Goal: Task Accomplishment & Management: Manage account settings

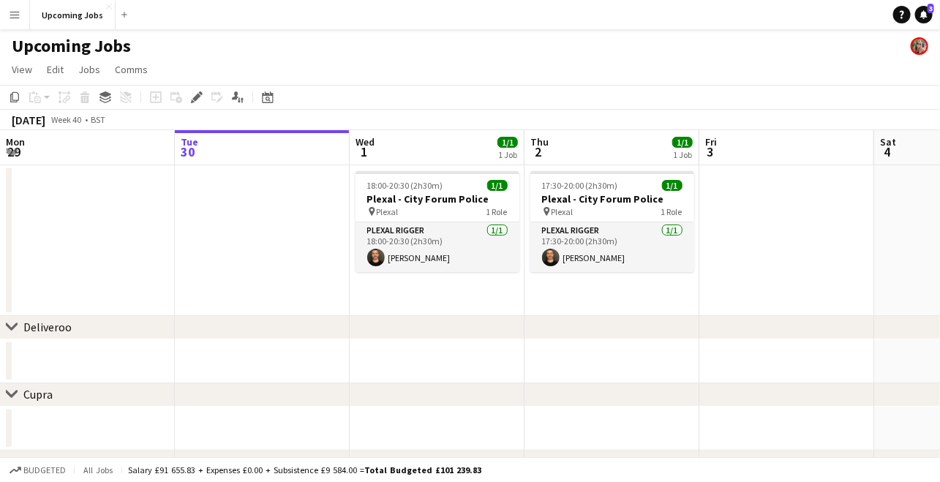
scroll to position [0, 358]
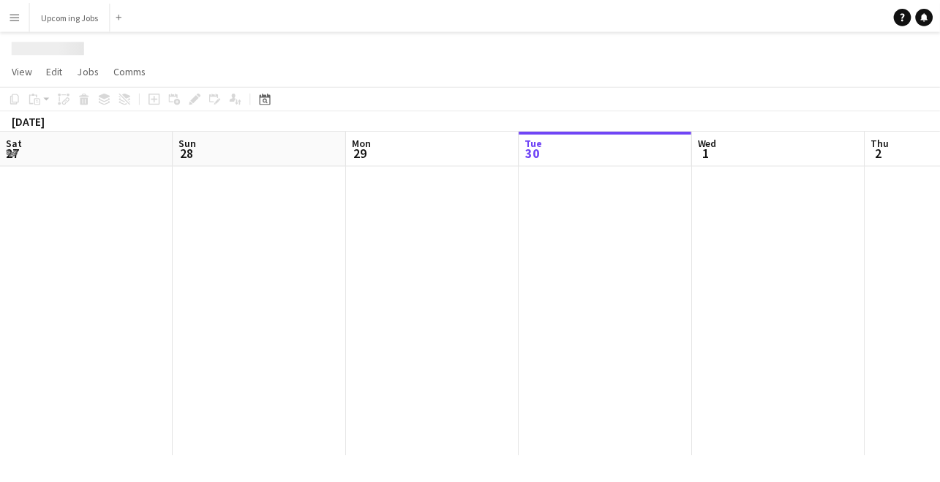
scroll to position [0, 349]
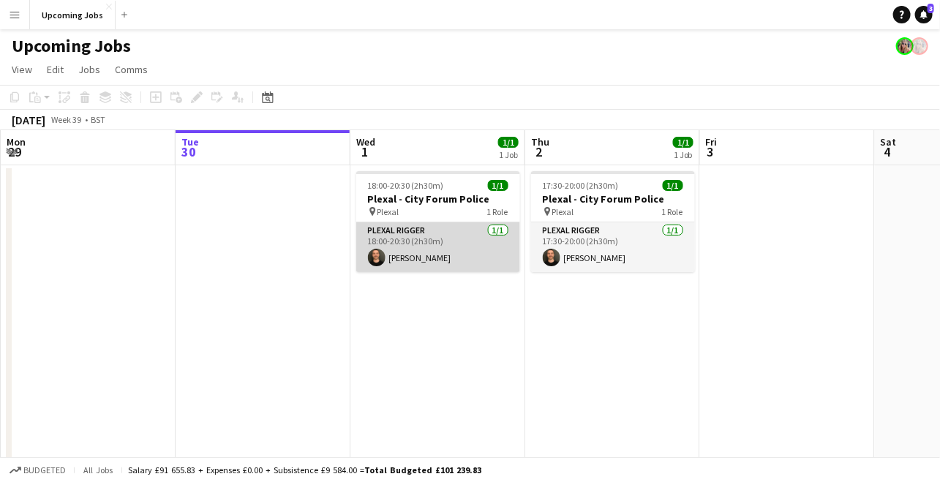
click at [448, 244] on app-card-role "Plexal Rigger [DATE] 18:00-20:30 (2h30m) [PERSON_NAME]" at bounding box center [438, 247] width 164 height 50
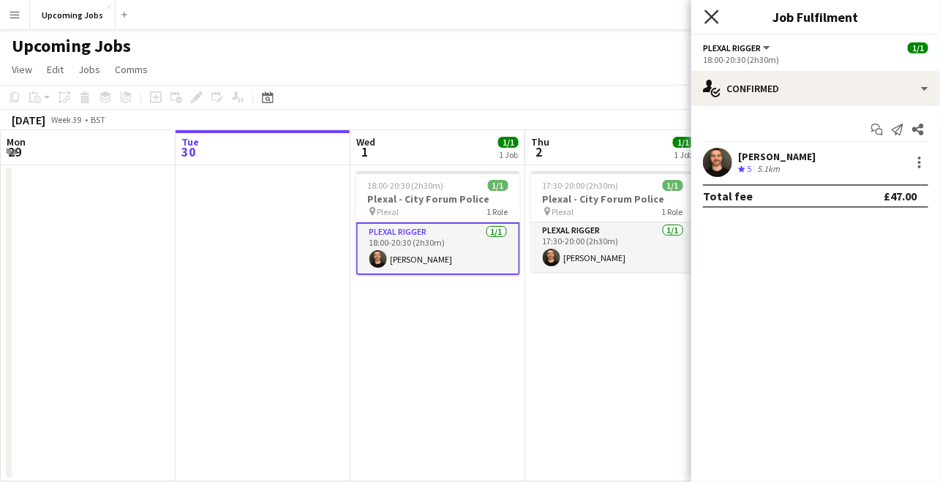
click at [709, 18] on icon "Close pop-in" at bounding box center [712, 17] width 14 height 14
